Goal: Task Accomplishment & Management: Manage account settings

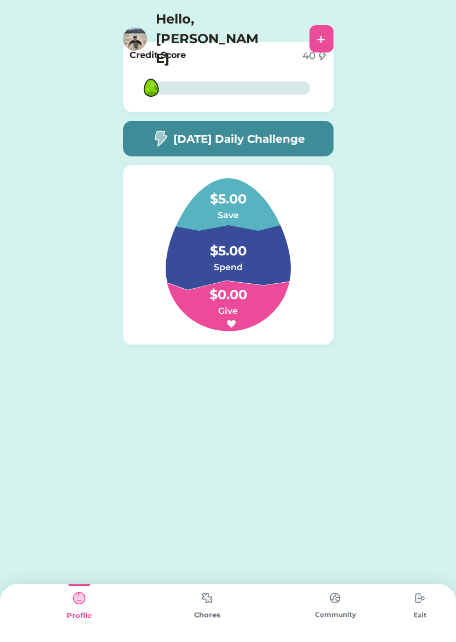
click at [209, 593] on img at bounding box center [207, 597] width 22 height 21
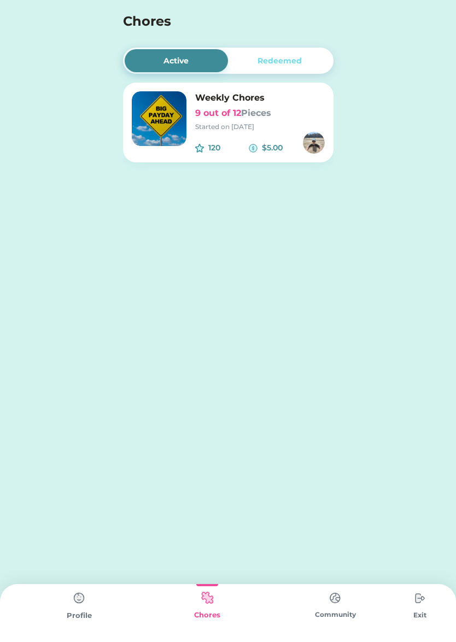
click at [208, 138] on div "120 $5.00" at bounding box center [260, 143] width 130 height 22
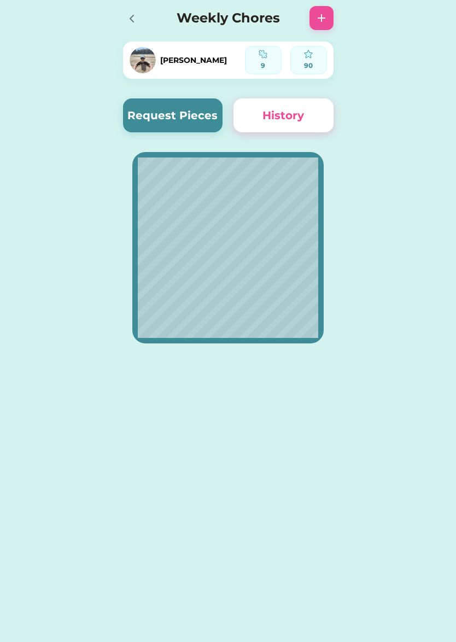
click at [175, 112] on button "Request Pieces" at bounding box center [173, 115] width 100 height 34
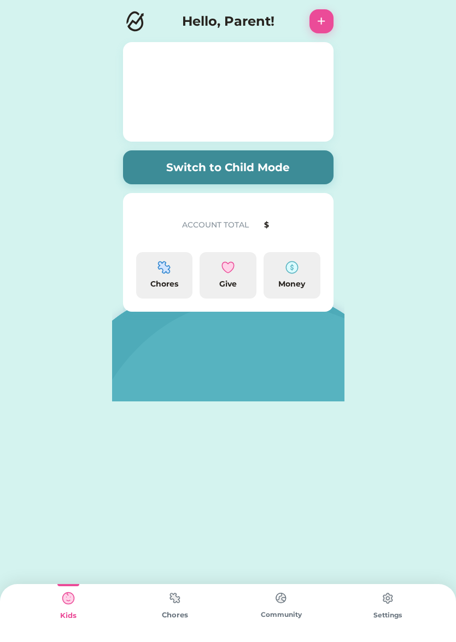
click at [173, 268] on div "Chores" at bounding box center [164, 275] width 57 height 46
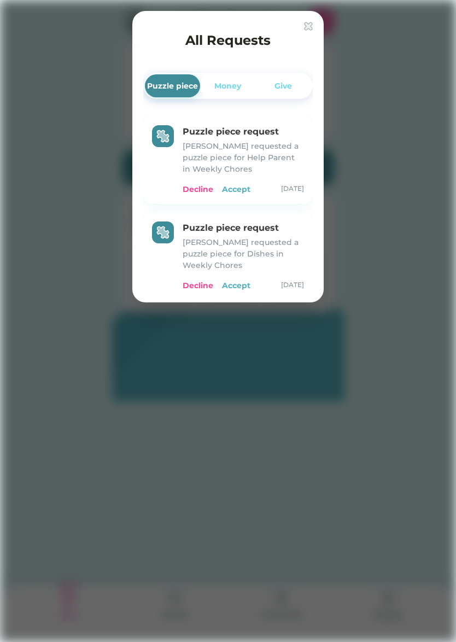
click at [236, 189] on div "Accept" at bounding box center [236, 189] width 28 height 11
click at [238, 187] on div "Accept" at bounding box center [236, 189] width 28 height 11
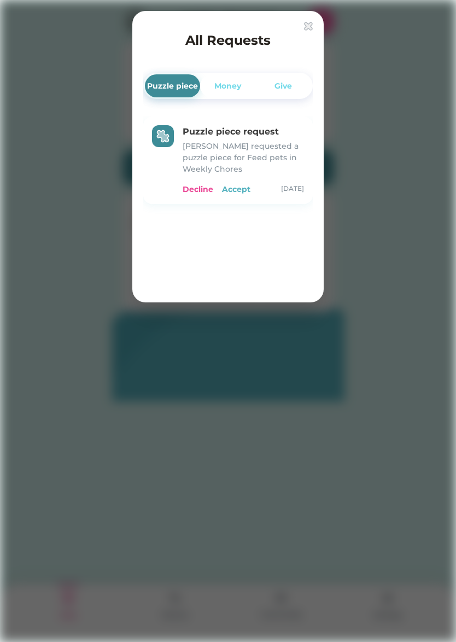
click at [237, 188] on div "Accept" at bounding box center [236, 189] width 28 height 11
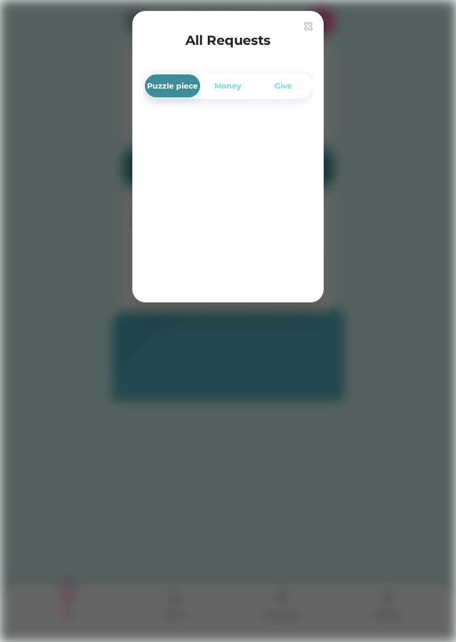
click at [310, 24] on img at bounding box center [308, 26] width 9 height 9
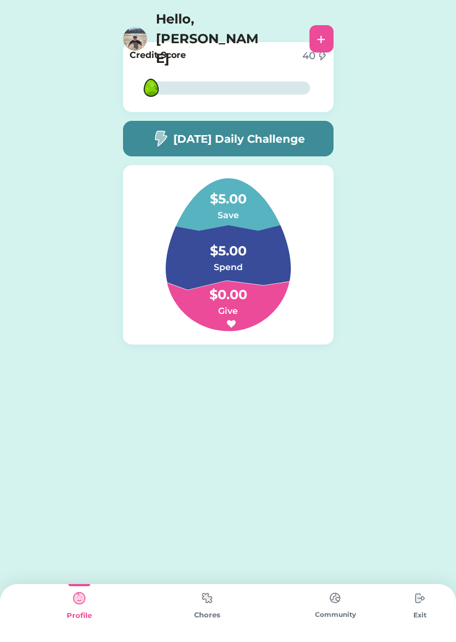
click at [207, 597] on img at bounding box center [207, 597] width 22 height 21
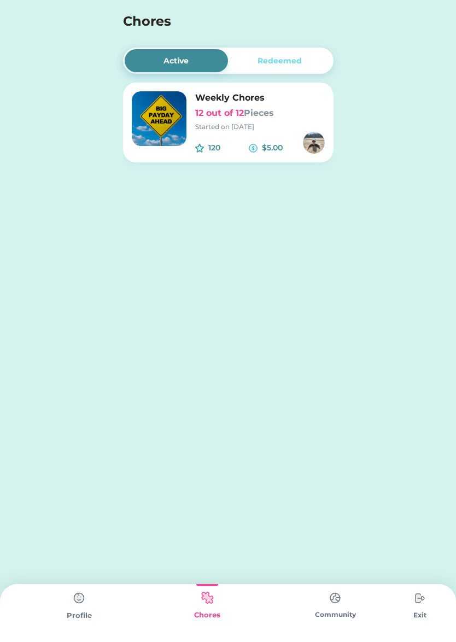
click at [254, 110] on font "Pieces" at bounding box center [259, 113] width 30 height 10
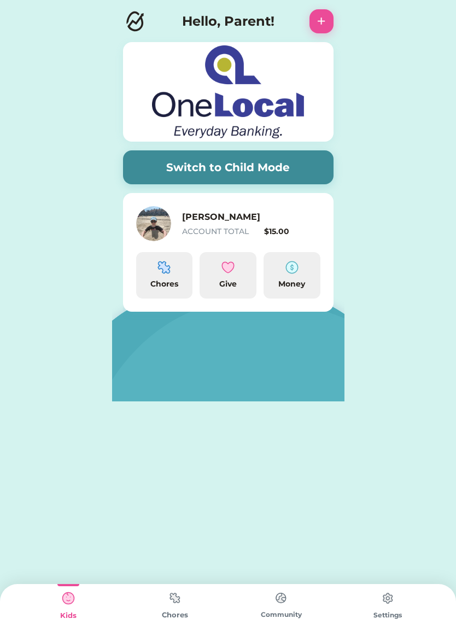
click at [162, 265] on img at bounding box center [163, 267] width 13 height 13
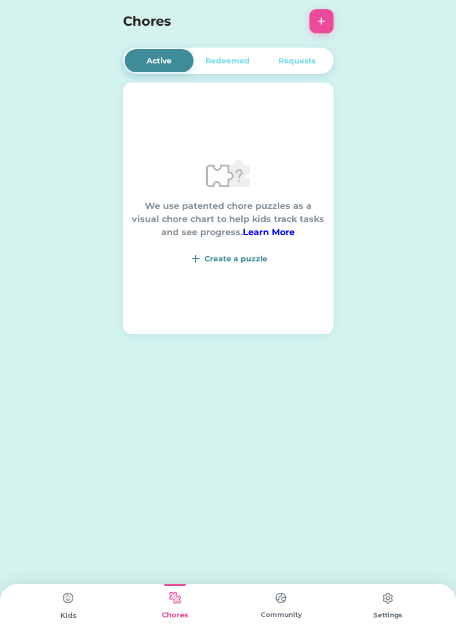
click at [233, 63] on div "Redeemed" at bounding box center [227, 60] width 44 height 11
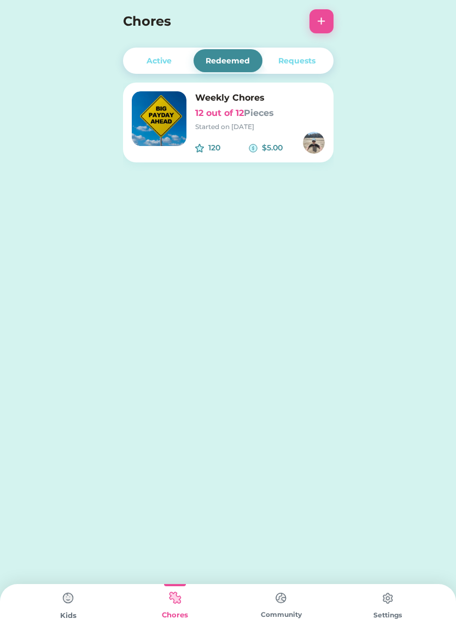
click at [270, 122] on div "Started on [DATE]" at bounding box center [260, 127] width 130 height 10
click at [242, 103] on h6 "Weekly Chores" at bounding box center [260, 97] width 130 height 13
click at [244, 116] on h6 "12 out of 12 Pieces" at bounding box center [260, 113] width 130 height 13
click at [249, 129] on div "Started on [DATE]" at bounding box center [260, 127] width 130 height 10
click at [311, 61] on div "Requests" at bounding box center [296, 60] width 37 height 11
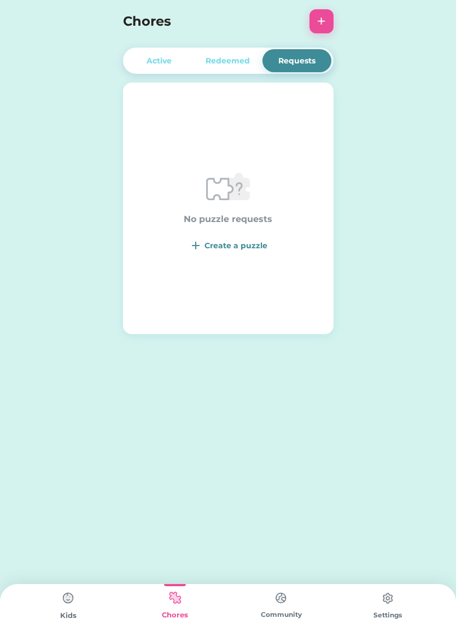
click at [152, 67] on div "Active" at bounding box center [159, 60] width 69 height 23
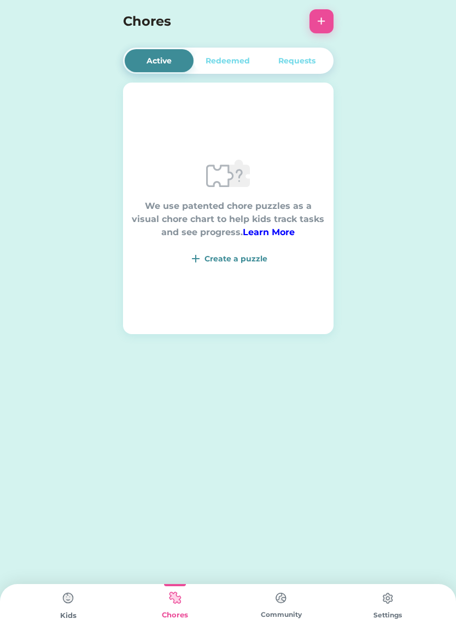
click at [71, 599] on img at bounding box center [68, 598] width 22 height 22
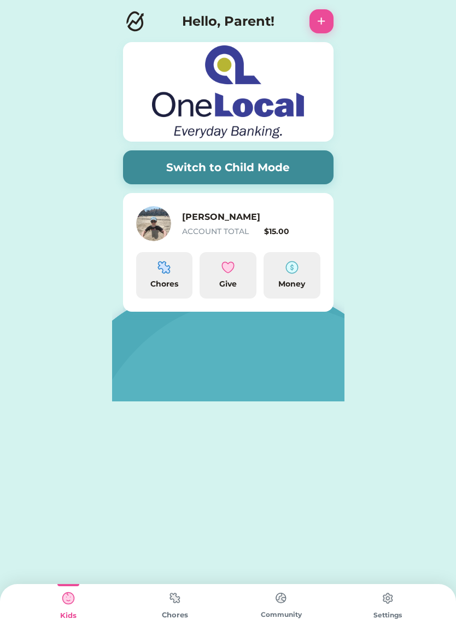
click at [305, 167] on button "Switch to Child Mode" at bounding box center [228, 167] width 210 height 34
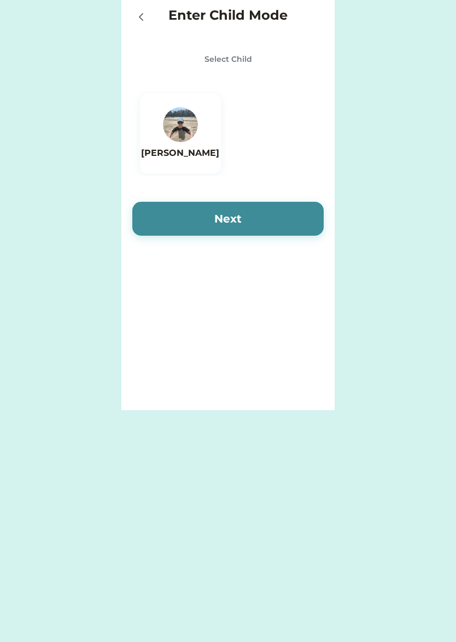
drag, startPoint x: 196, startPoint y: 149, endPoint x: 205, endPoint y: 160, distance: 14.8
click at [196, 149] on h6 "[PERSON_NAME]" at bounding box center [180, 152] width 78 height 13
click at [274, 221] on button "Next" at bounding box center [227, 219] width 191 height 34
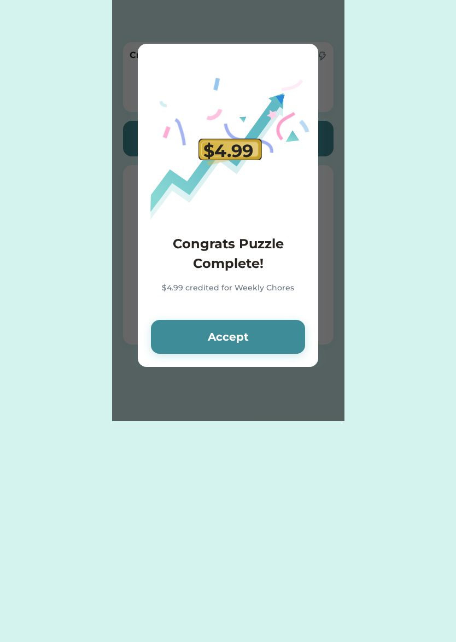
click at [263, 333] on button "Accept" at bounding box center [228, 337] width 154 height 34
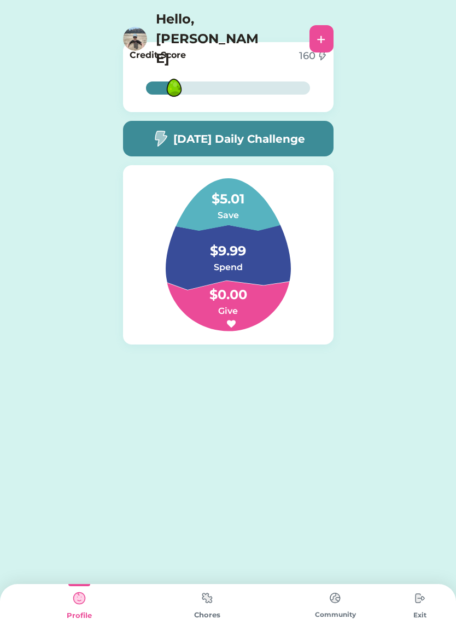
click at [245, 260] on h4 "$9.99" at bounding box center [227, 245] width 109 height 31
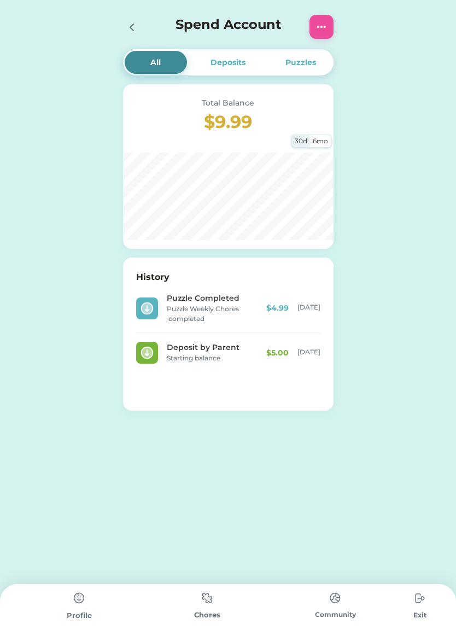
click at [321, 32] on img at bounding box center [321, 26] width 13 height 13
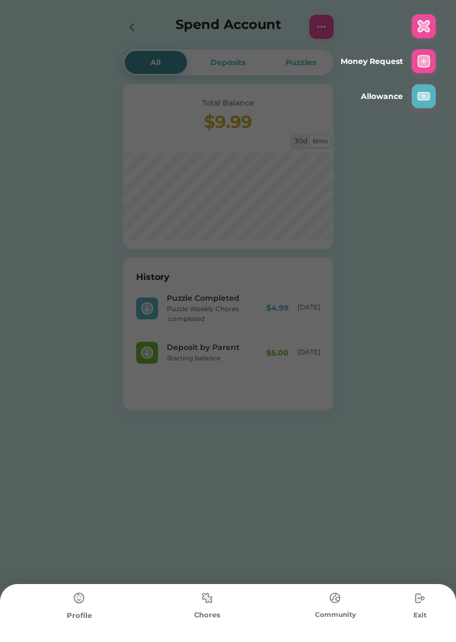
click at [430, 17] on div at bounding box center [423, 26] width 24 height 24
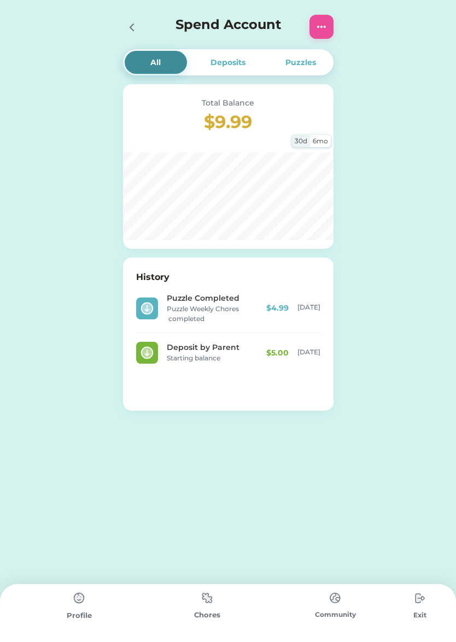
click at [83, 594] on img at bounding box center [79, 598] width 22 height 22
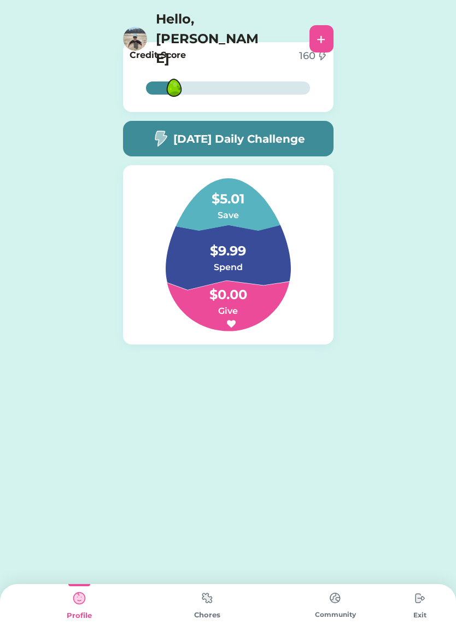
click at [224, 254] on h4 "$9.99" at bounding box center [227, 245] width 109 height 31
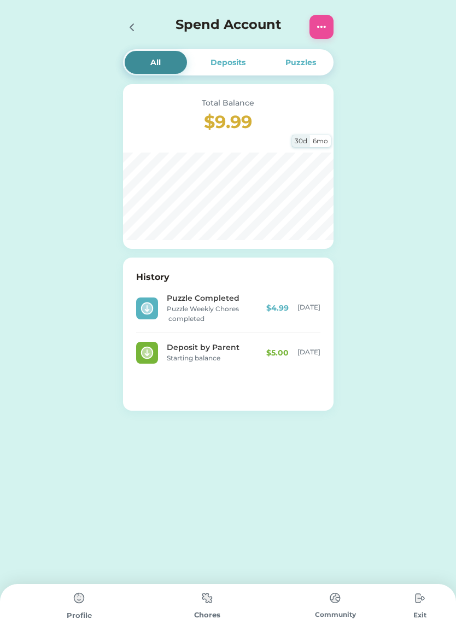
click at [247, 61] on div "Deposits" at bounding box center [228, 62] width 62 height 23
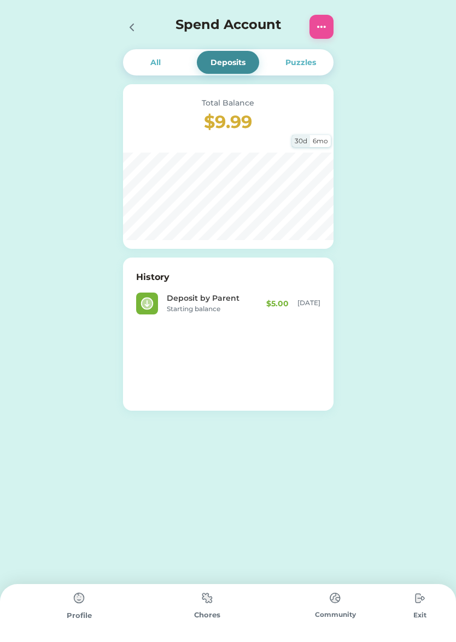
click at [131, 26] on icon at bounding box center [131, 27] width 3 height 7
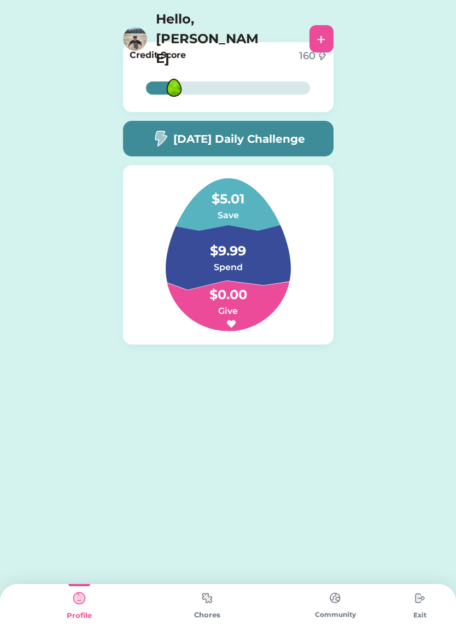
click at [226, 196] on h4 "$5.01" at bounding box center [227, 193] width 109 height 31
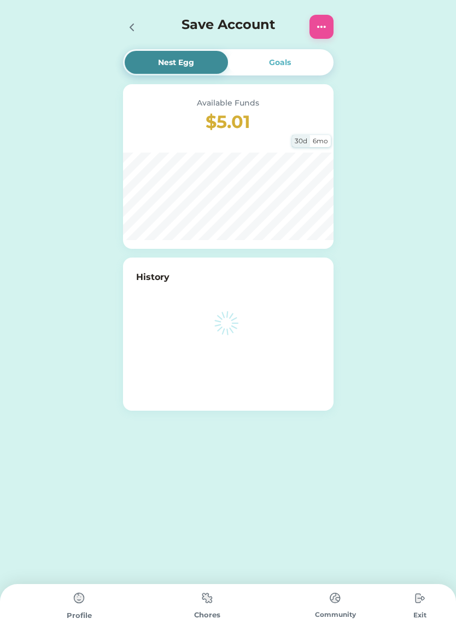
click at [322, 27] on img at bounding box center [321, 26] width 13 height 13
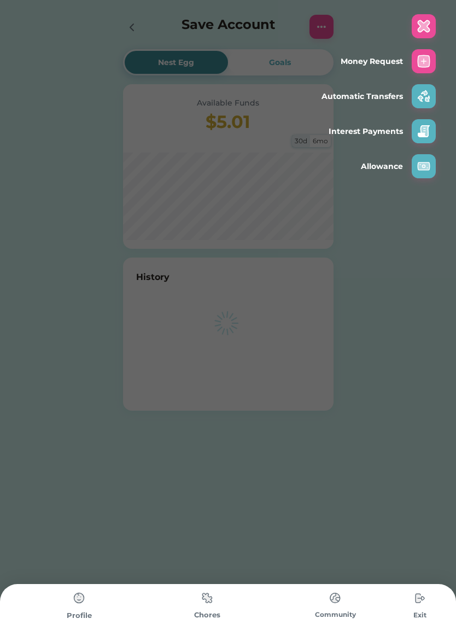
click at [423, 97] on img at bounding box center [423, 96] width 13 height 13
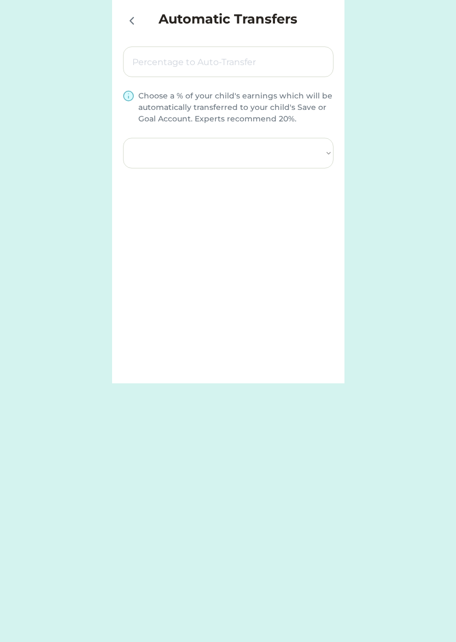
type input "0.20%"
select select ""1348695171700984260__LOOKUP__1757700829341x891584904775841500""
click at [136, 23] on icon at bounding box center [131, 20] width 13 height 13
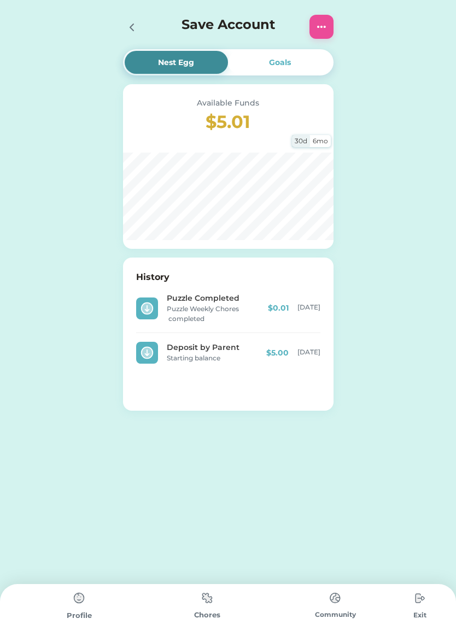
click at [319, 23] on img at bounding box center [321, 26] width 13 height 13
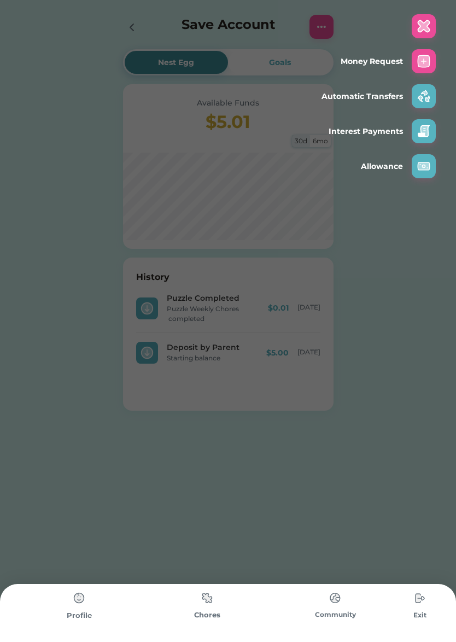
click at [425, 27] on img at bounding box center [423, 26] width 13 height 13
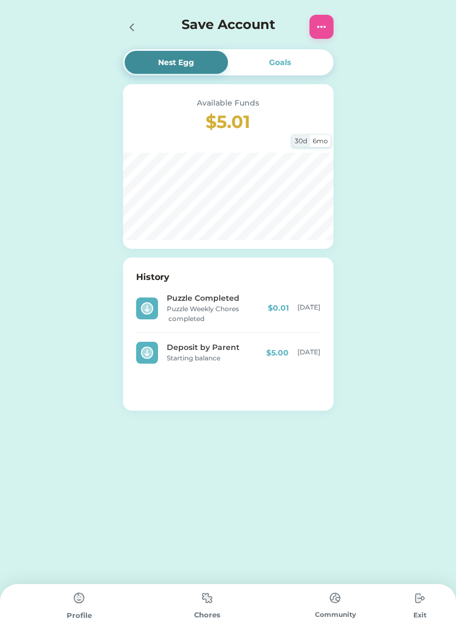
click at [135, 30] on icon at bounding box center [131, 27] width 13 height 13
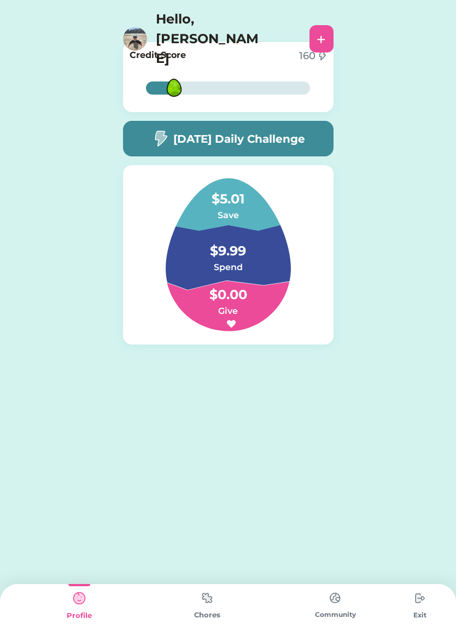
click at [237, 250] on h4 "$9.99" at bounding box center [227, 245] width 109 height 31
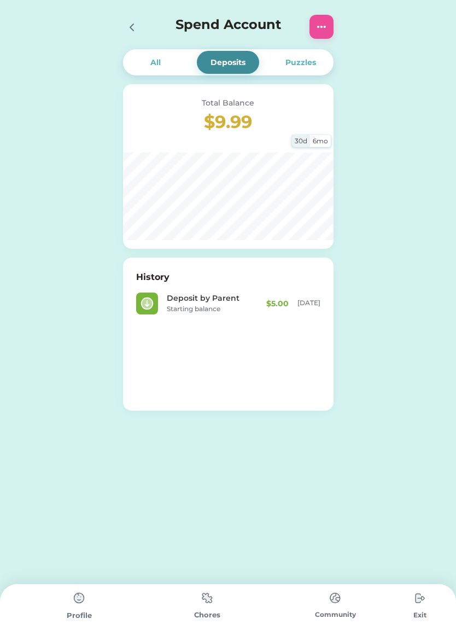
click at [321, 29] on img at bounding box center [321, 26] width 13 height 13
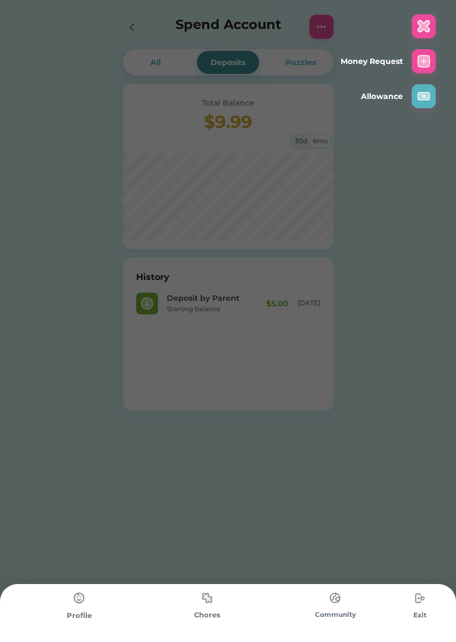
click at [424, 19] on div at bounding box center [423, 26] width 24 height 24
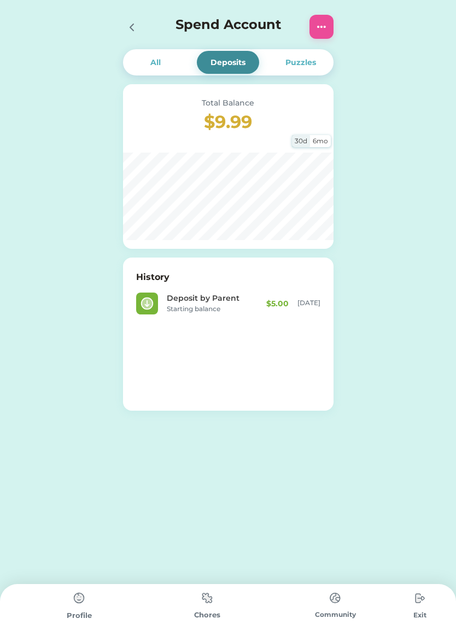
click at [137, 27] on icon at bounding box center [131, 27] width 13 height 13
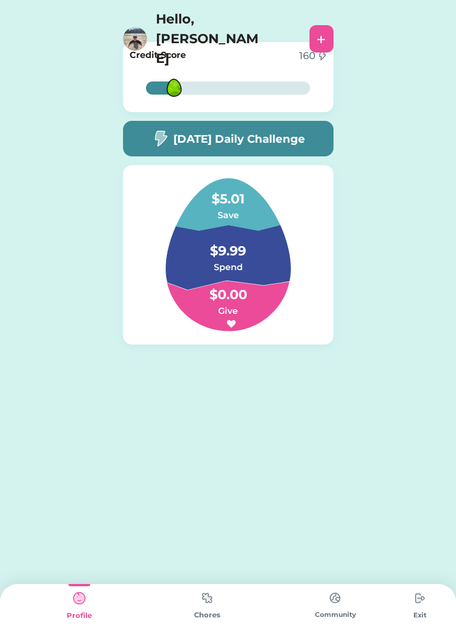
click at [227, 199] on h4 "$5.01" at bounding box center [227, 193] width 109 height 31
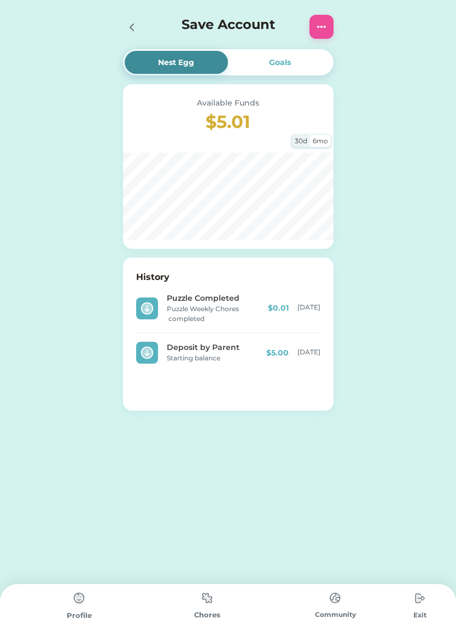
click at [322, 28] on img at bounding box center [321, 26] width 13 height 13
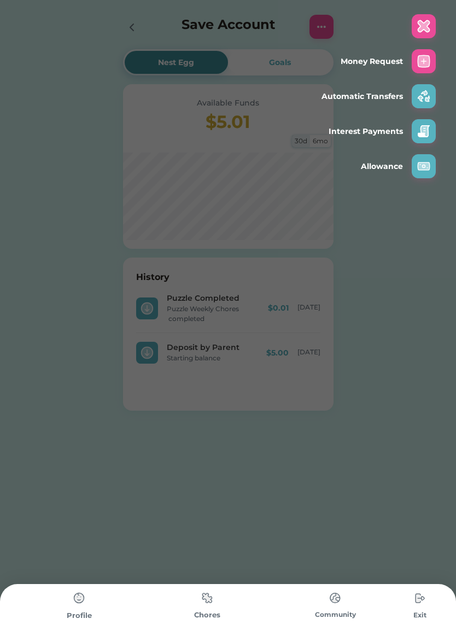
click at [425, 97] on img at bounding box center [423, 96] width 13 height 13
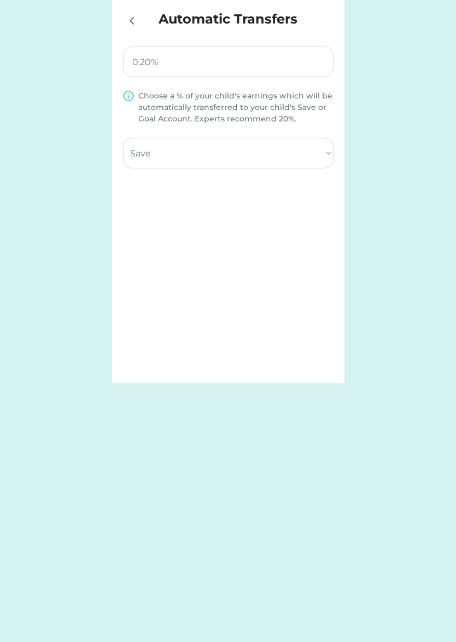
click at [133, 21] on icon at bounding box center [131, 20] width 13 height 13
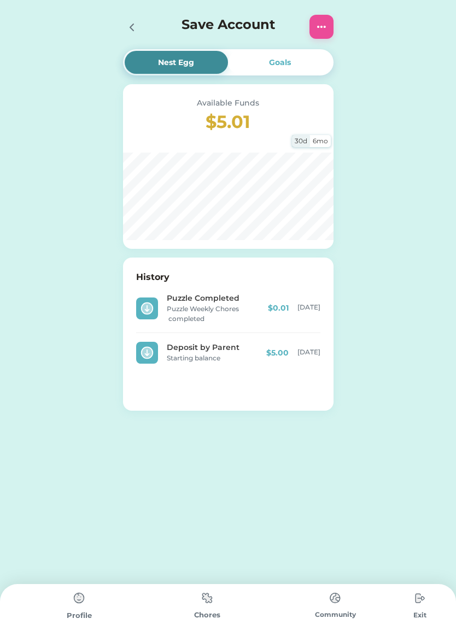
click at [420, 597] on img at bounding box center [420, 598] width 22 height 22
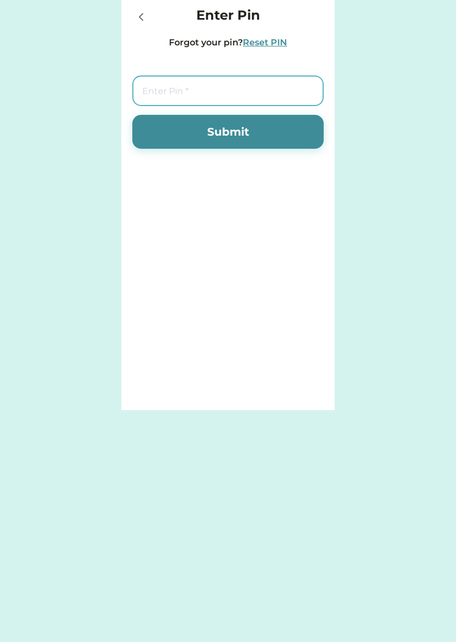
click at [254, 93] on input "tel" at bounding box center [227, 90] width 191 height 31
type input "7283"
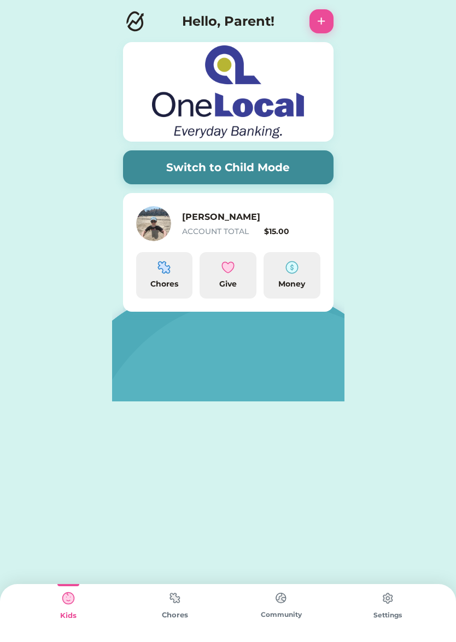
click at [289, 268] on img at bounding box center [291, 267] width 13 height 13
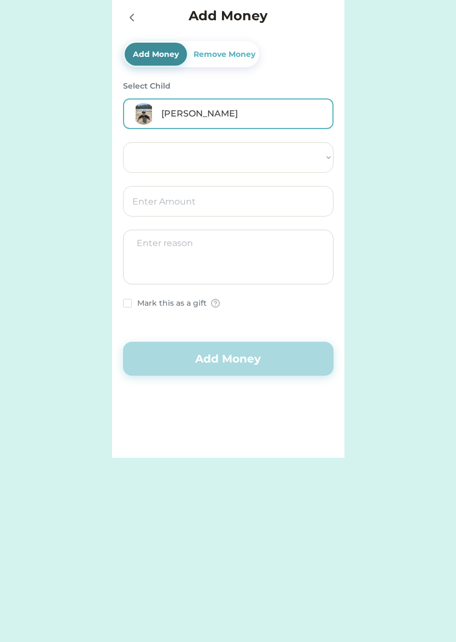
select select ""PLACEHOLDER_1427118222253""
click at [130, 19] on icon at bounding box center [131, 17] width 13 height 13
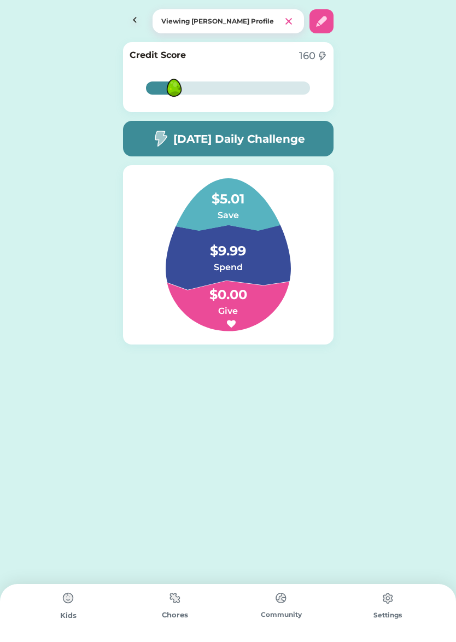
click at [223, 198] on h4 "$5.01" at bounding box center [227, 193] width 109 height 31
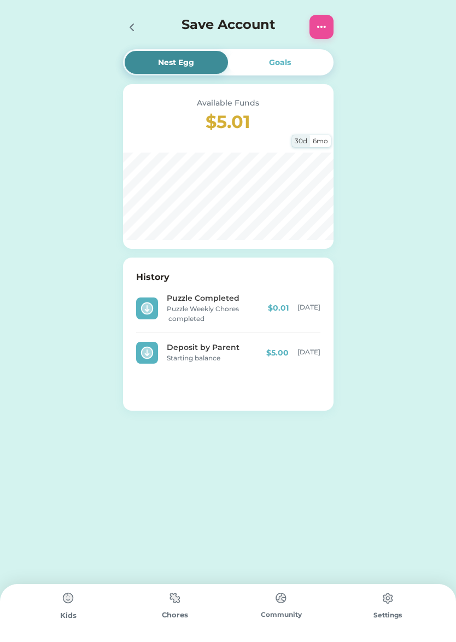
click at [322, 31] on img at bounding box center [321, 26] width 13 height 13
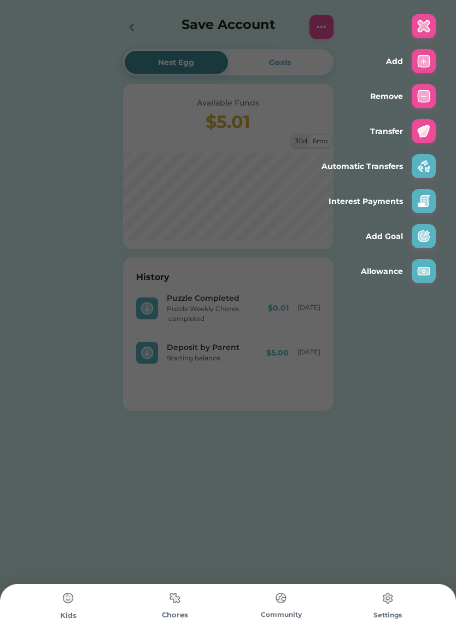
click at [424, 131] on img at bounding box center [423, 131] width 13 height 13
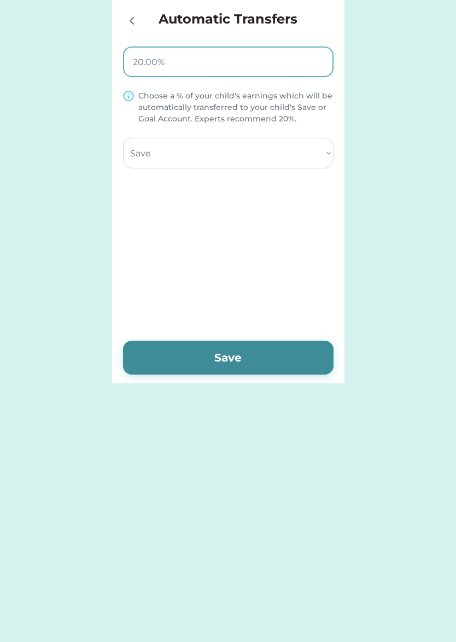
select select ""1348695171700984260__LOOKUP__1757700829341x891584904775841500""
click at [137, 61] on input "input" at bounding box center [228, 61] width 210 height 31
type input "0.20%"
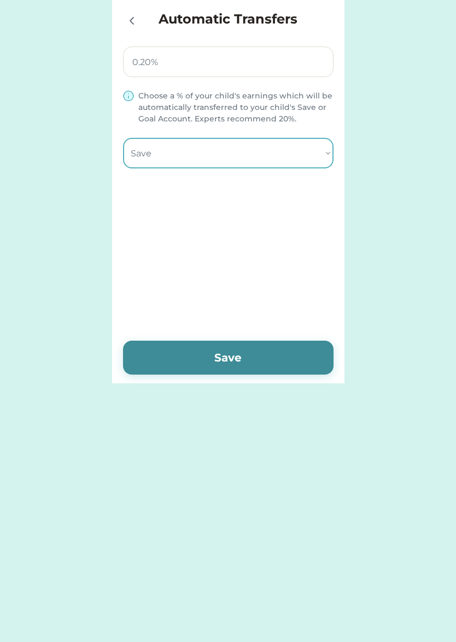
drag, startPoint x: 219, startPoint y: 149, endPoint x: 244, endPoint y: 191, distance: 49.3
click at [244, 191] on div "Automatic Transfers Choose a % of your child's earnings which will be automatic…" at bounding box center [228, 192] width 232 height 382
click at [279, 362] on button "Save" at bounding box center [228, 357] width 210 height 34
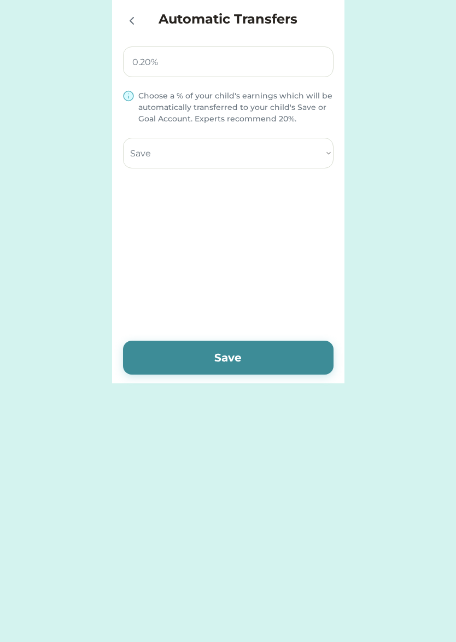
click at [279, 362] on button "Save" at bounding box center [228, 357] width 210 height 34
click at [136, 20] on icon at bounding box center [131, 20] width 13 height 13
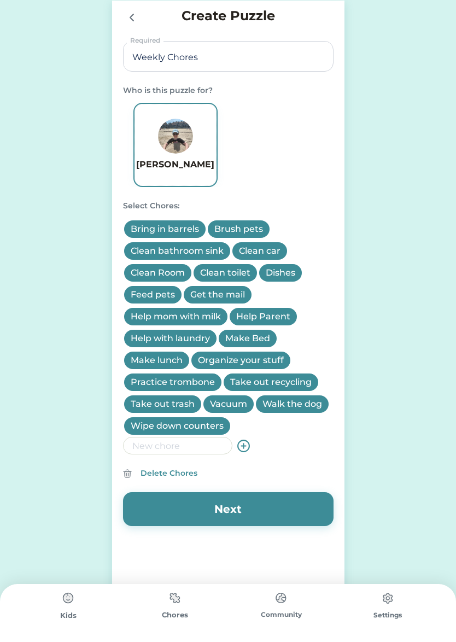
click at [251, 508] on button "Next" at bounding box center [228, 509] width 210 height 34
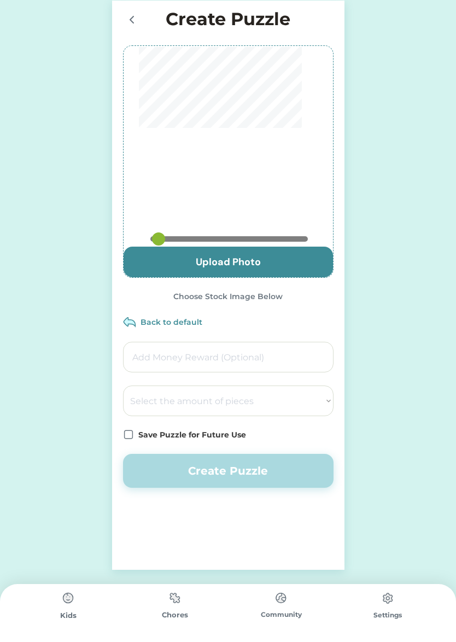
type input "0.825"
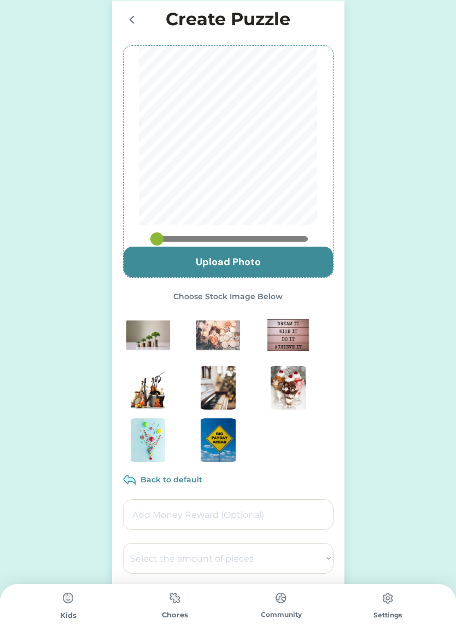
click at [215, 331] on img at bounding box center [218, 335] width 44 height 44
click at [143, 336] on img at bounding box center [148, 335] width 44 height 44
type input "0.5617"
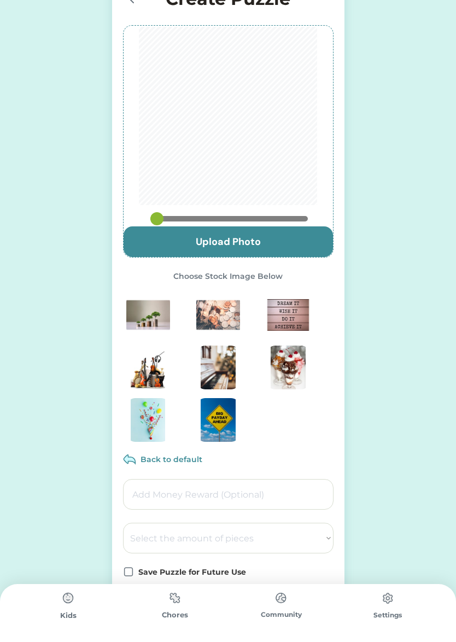
click at [149, 415] on img at bounding box center [148, 420] width 44 height 44
